Goal: Information Seeking & Learning: Learn about a topic

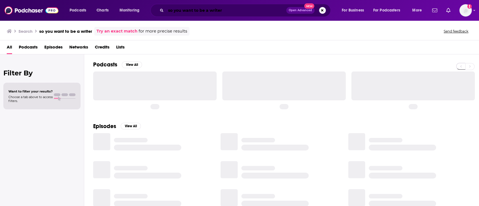
click at [220, 10] on input "so you want to be a writer" at bounding box center [226, 10] width 120 height 9
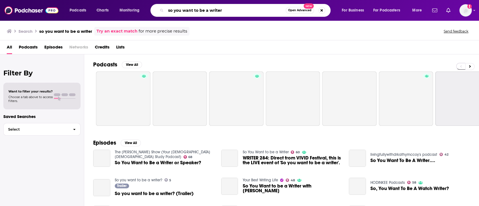
drag, startPoint x: 230, startPoint y: 13, endPoint x: 147, endPoint y: 4, distance: 83.9
click at [147, 4] on div "Podcasts Charts Monitoring so you want to be a writer Open Advanced New For Bus…" at bounding box center [247, 10] width 362 height 13
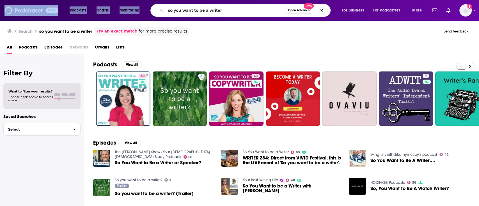
drag, startPoint x: 147, startPoint y: 4, endPoint x: 173, endPoint y: -45, distance: 56.0
click at [173, 0] on html "Podcasts Charts Monitoring so you want to be a writer Open Advanced New For Bus…" at bounding box center [239, 103] width 479 height 206
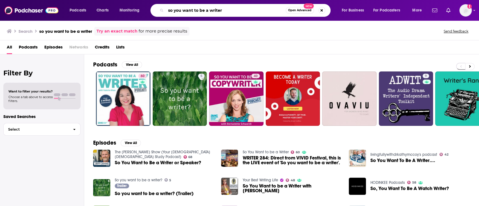
click at [189, 14] on input "so you want to be a writer" at bounding box center [226, 10] width 120 height 9
drag, startPoint x: 229, startPoint y: 12, endPoint x: 162, endPoint y: 12, distance: 67.1
click at [162, 12] on div "so you want to be a writer Open Advanced New" at bounding box center [240, 10] width 180 height 13
type input "final draft"
click at [303, 9] on span "Open Advanced" at bounding box center [299, 10] width 23 height 3
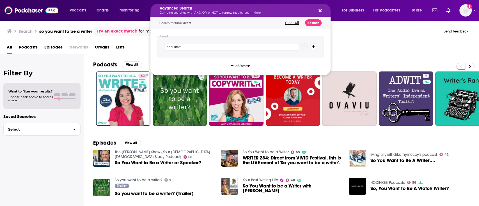
click at [265, 7] on h5 "Advanced Search" at bounding box center [236, 8] width 153 height 4
click at [321, 10] on icon "Search podcasts, credits, & more..." at bounding box center [320, 10] width 3 height 4
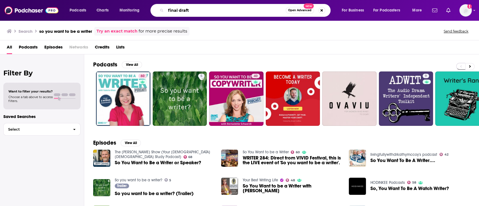
click at [213, 10] on input "final draft" at bounding box center [226, 10] width 120 height 9
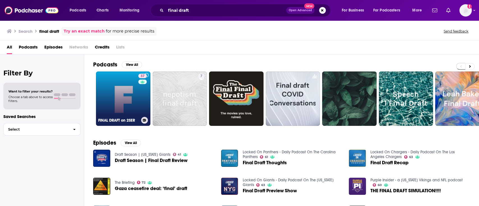
click at [120, 85] on link "37 FINAL DRAFT on 2SER" at bounding box center [123, 99] width 54 height 54
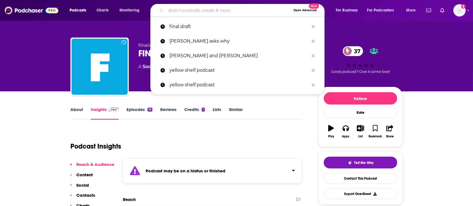
click at [204, 10] on input "Search podcasts, credits, & more..." at bounding box center [228, 10] width 125 height 9
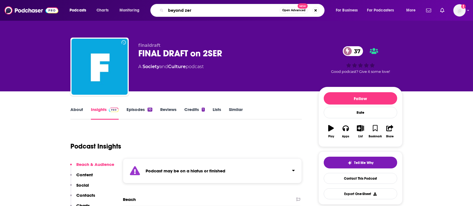
type input "beyond zero"
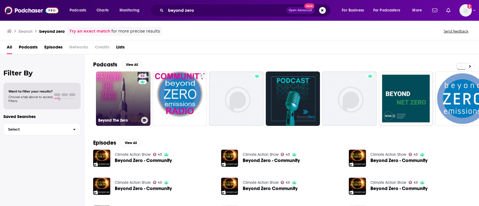
click at [122, 84] on link "53 Beyond The Zero" at bounding box center [123, 99] width 54 height 54
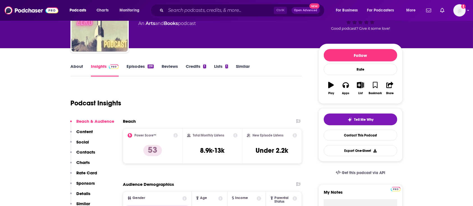
scroll to position [47, 0]
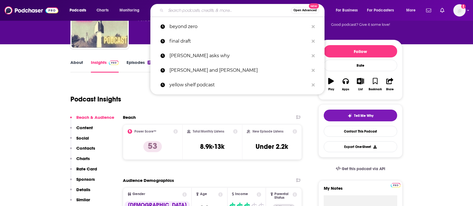
click at [236, 12] on input "Search podcasts, credits, & more..." at bounding box center [228, 10] width 125 height 9
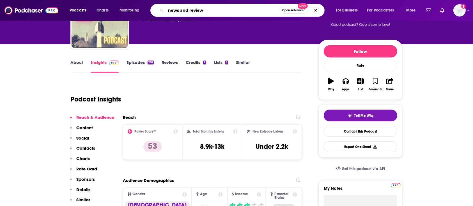
type input "news and reviews"
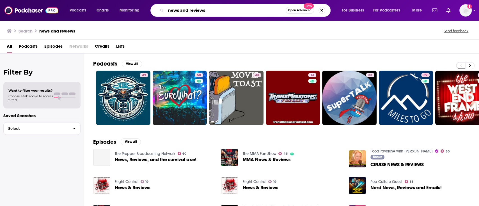
drag, startPoint x: 214, startPoint y: 12, endPoint x: 160, endPoint y: 9, distance: 54.5
click at [160, 9] on div "news and reviews Open Advanced New" at bounding box center [240, 10] width 180 height 13
type input "cool story"
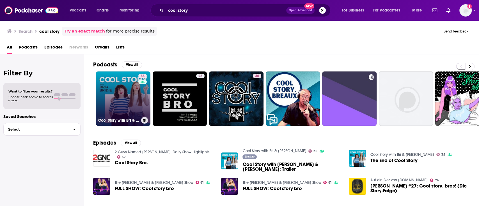
click at [128, 85] on link "35 Cool Story with Bri & [PERSON_NAME]" at bounding box center [123, 99] width 54 height 54
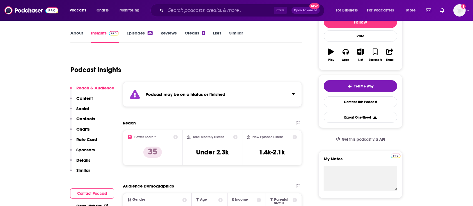
scroll to position [73, 0]
